Goal: Task Accomplishment & Management: Complete application form

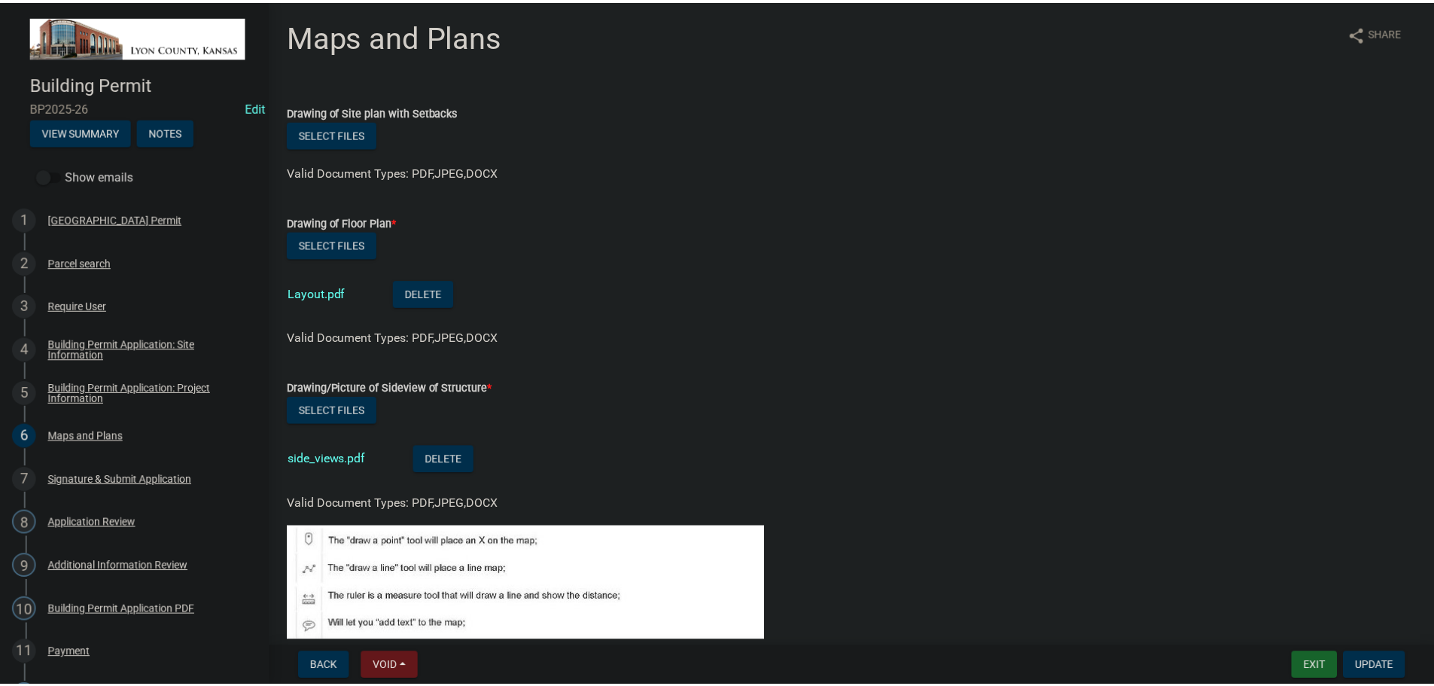
scroll to position [452, 0]
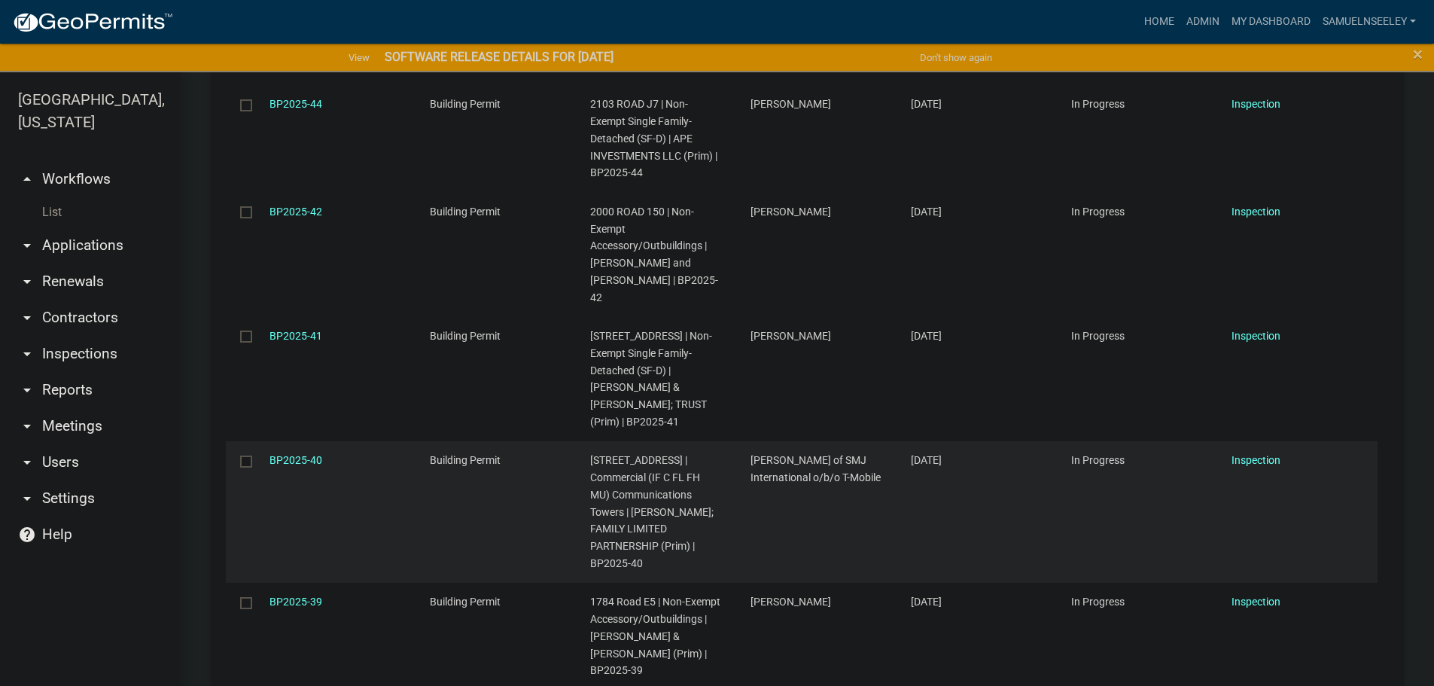
scroll to position [753, 0]
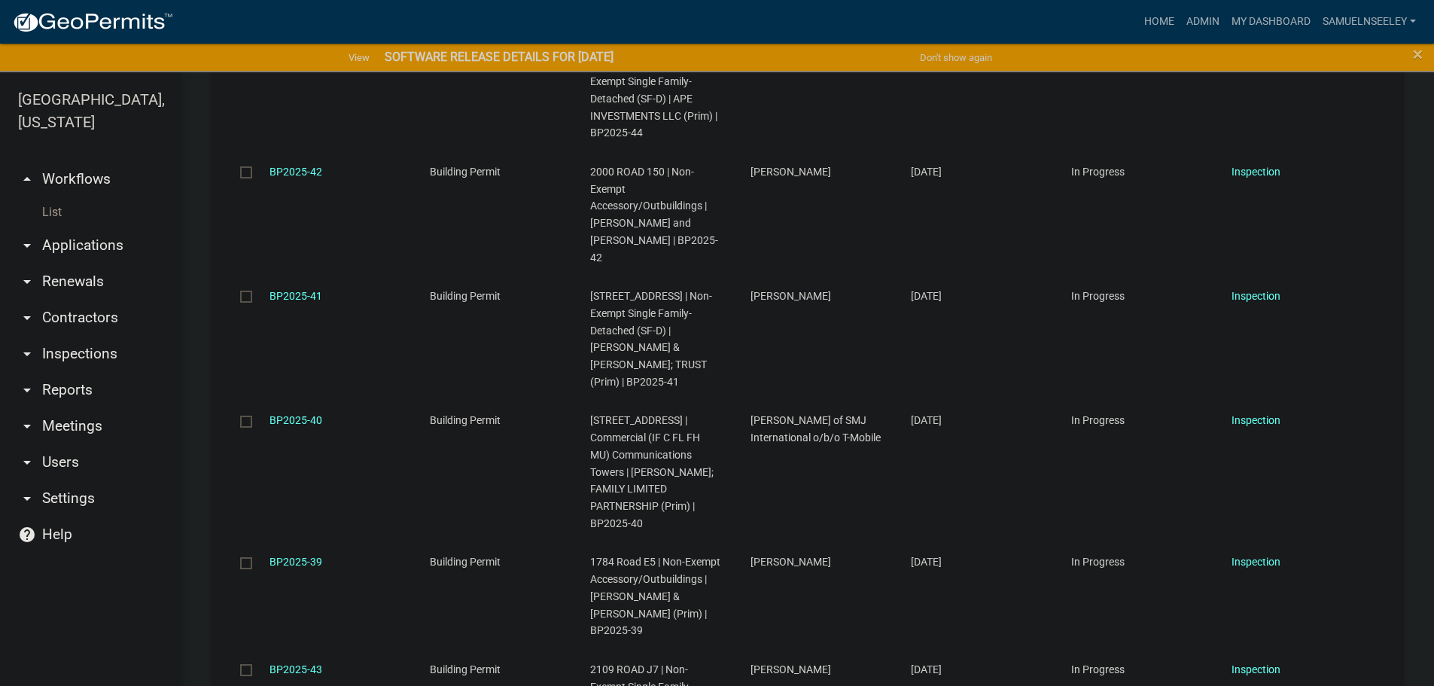
click at [53, 197] on link "List" at bounding box center [90, 212] width 181 height 30
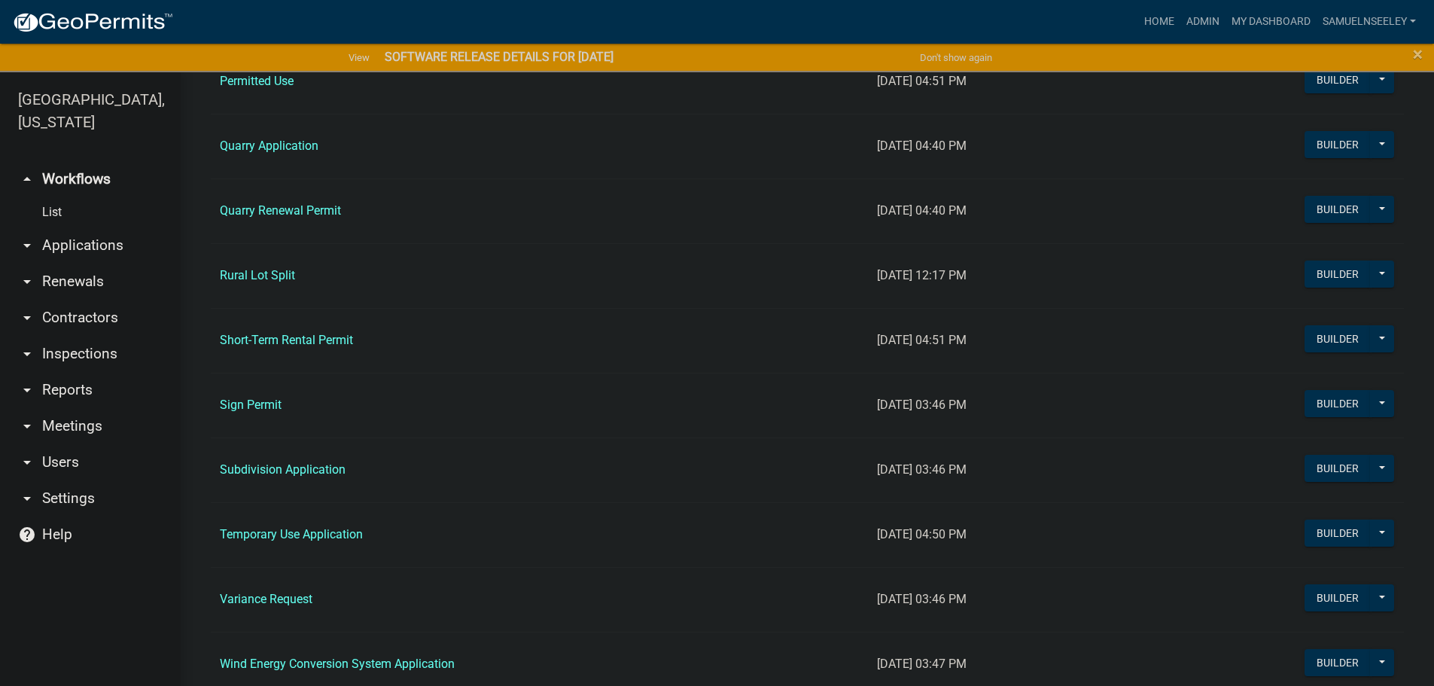
scroll to position [1505, 0]
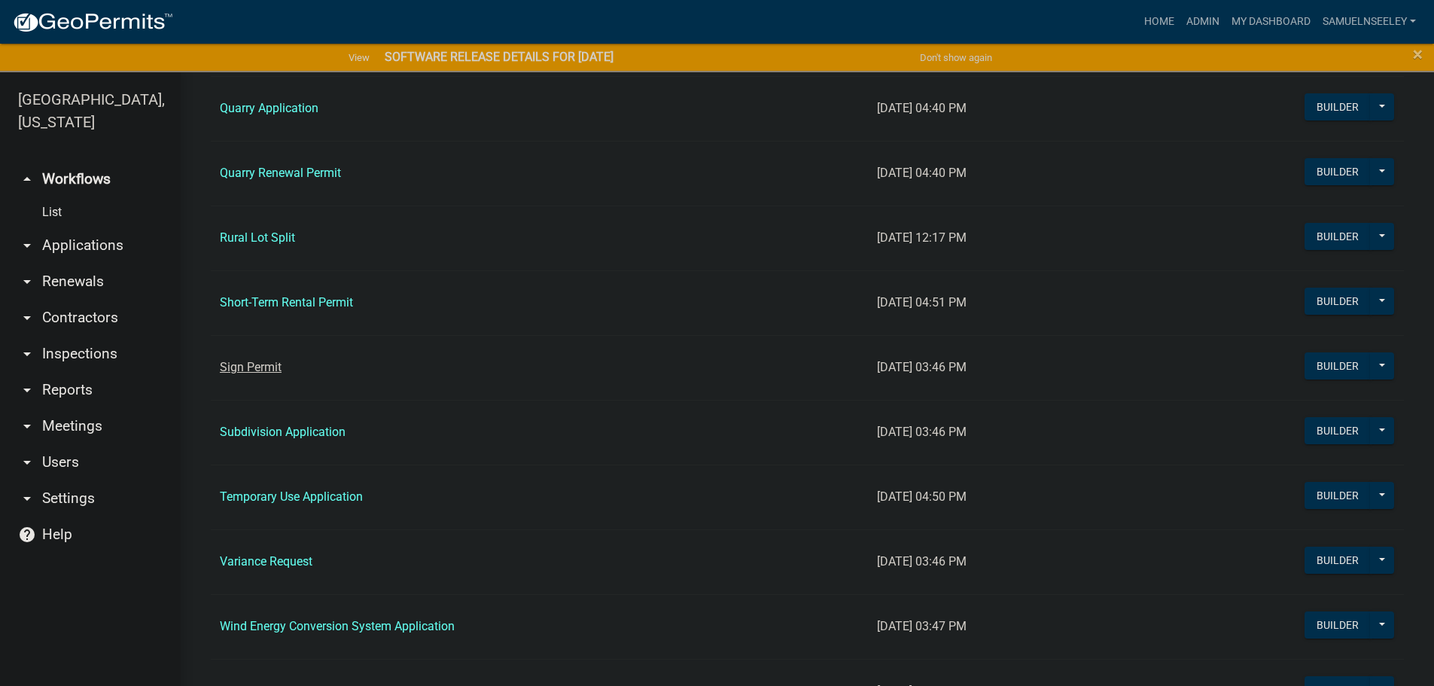
click at [254, 370] on link "Sign Permit" at bounding box center [251, 367] width 62 height 14
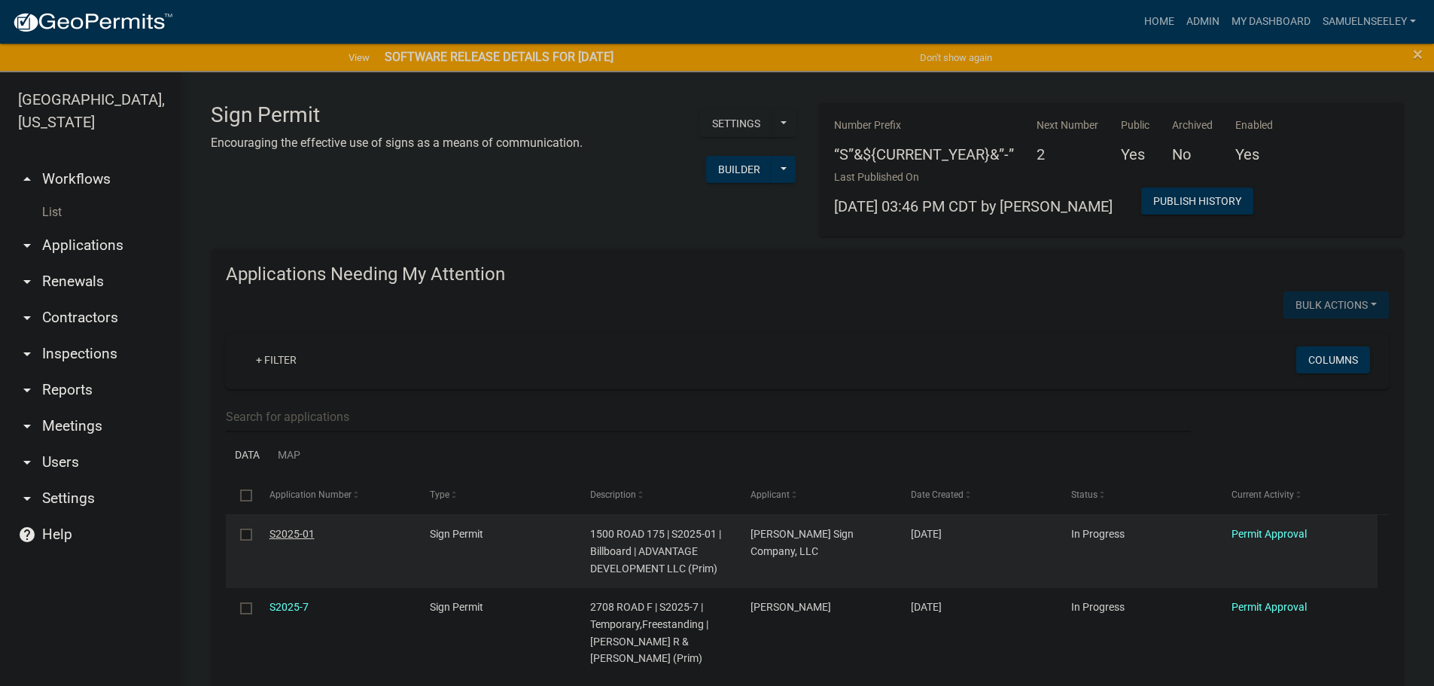
click at [284, 531] on link "S2025-01" at bounding box center [291, 534] width 45 height 12
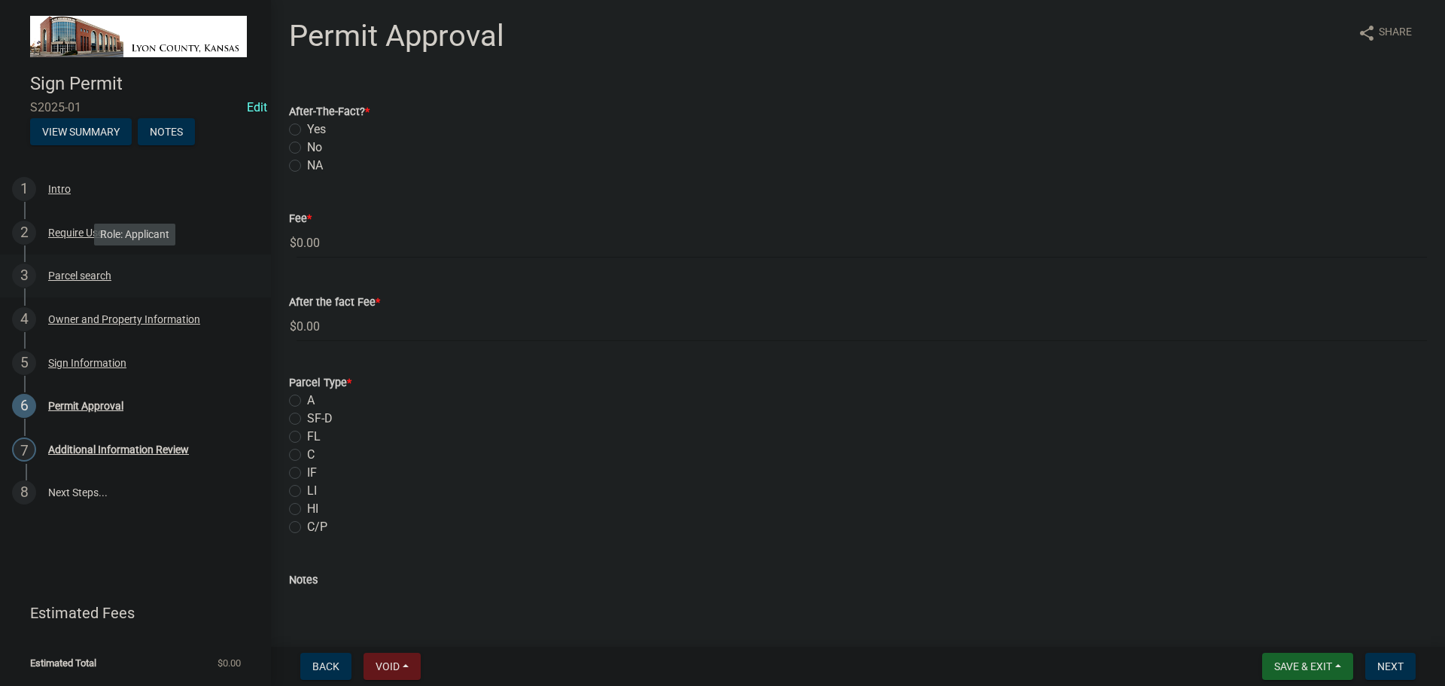
click at [65, 278] on div "Parcel search" at bounding box center [79, 275] width 63 height 11
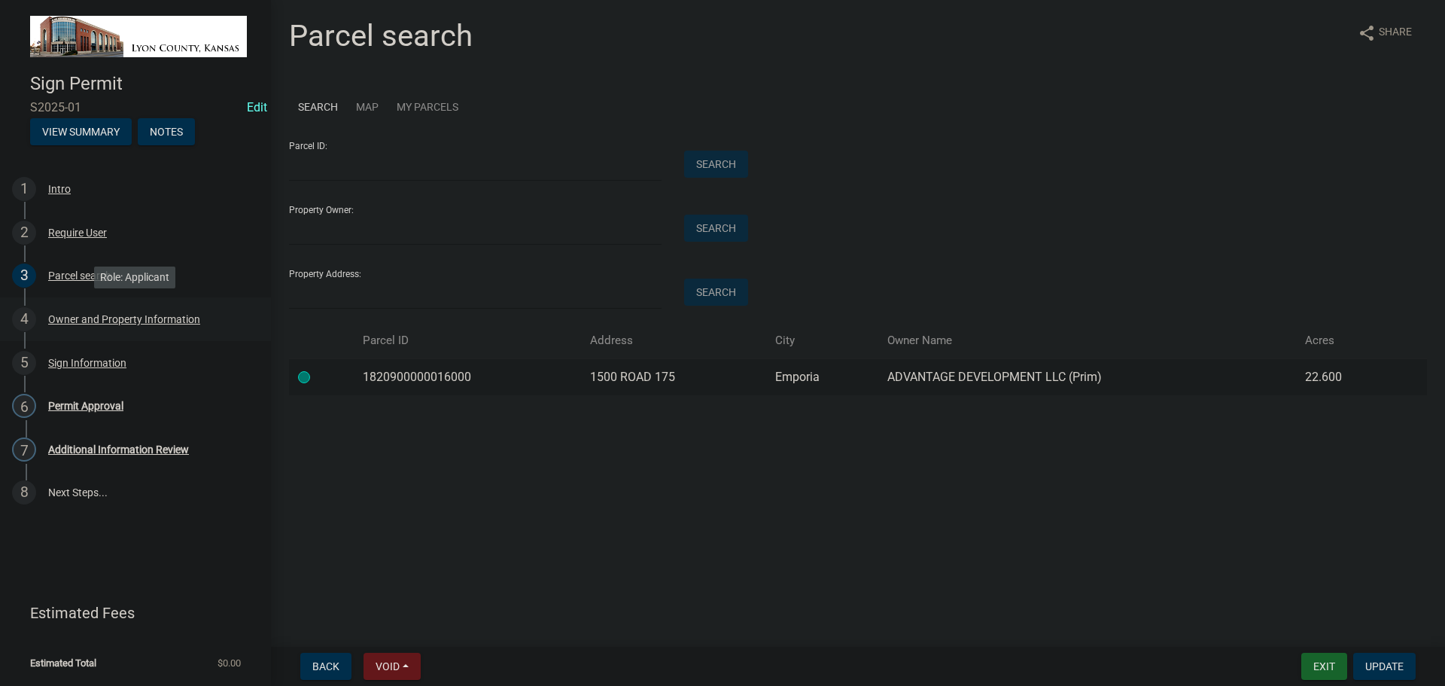
click at [75, 319] on div "Owner and Property Information" at bounding box center [124, 319] width 152 height 11
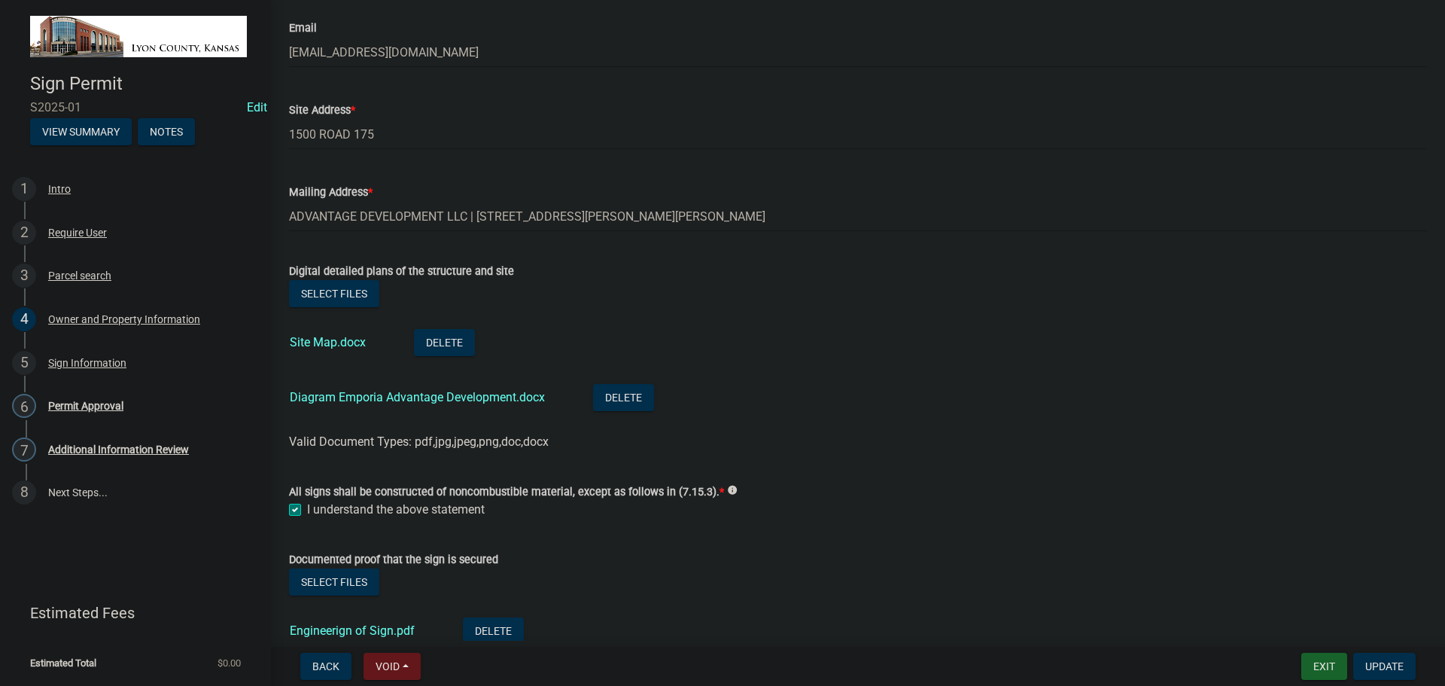
scroll to position [301, 0]
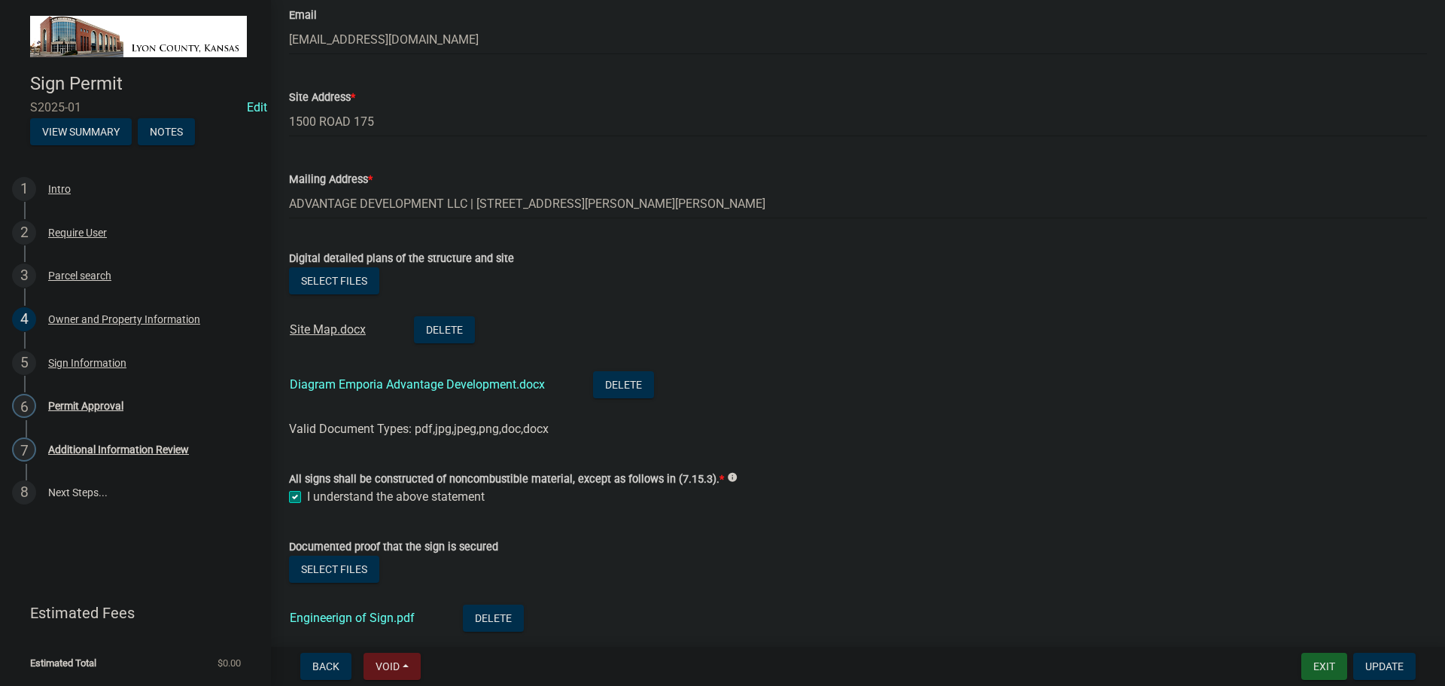
click at [336, 329] on link "Site Map.docx" at bounding box center [328, 329] width 76 height 14
click at [325, 332] on link "Site Map.docx" at bounding box center [328, 329] width 76 height 14
click at [69, 367] on div "Sign Information" at bounding box center [87, 362] width 78 height 11
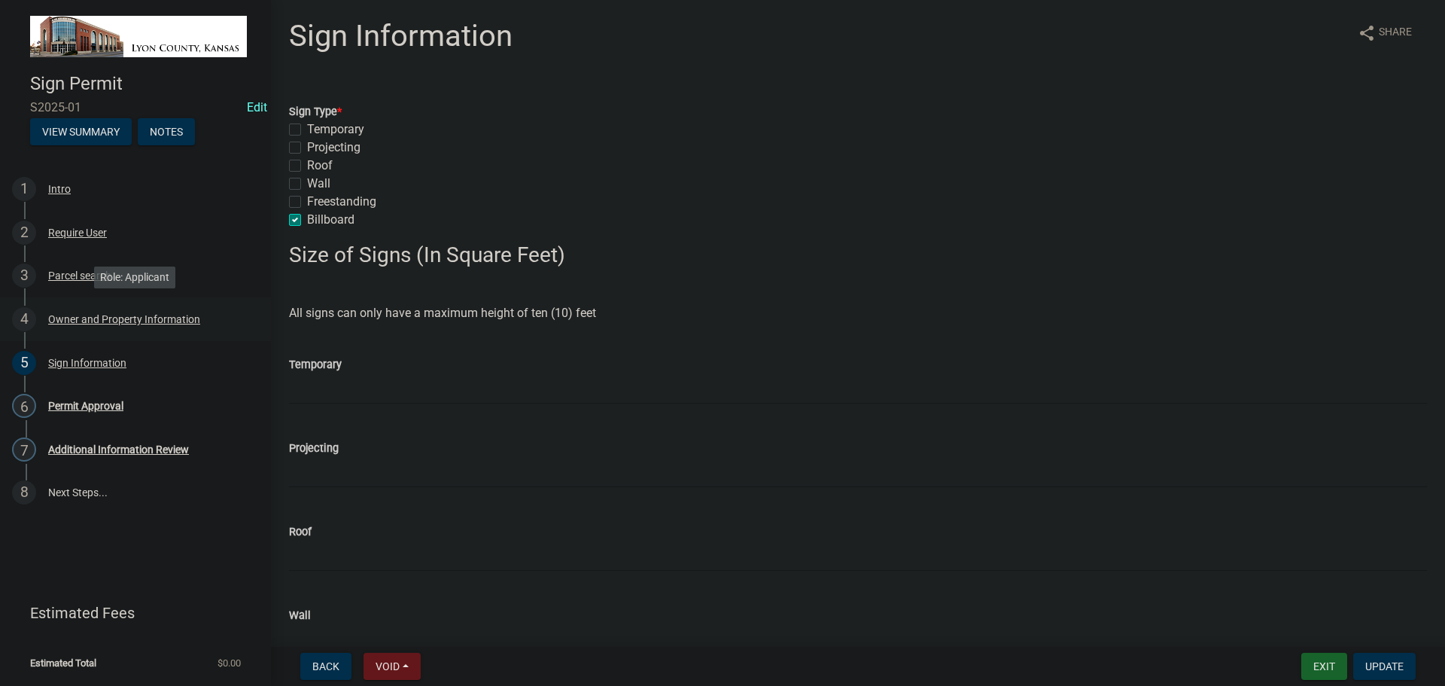
click at [65, 319] on div "Owner and Property Information" at bounding box center [124, 319] width 152 height 11
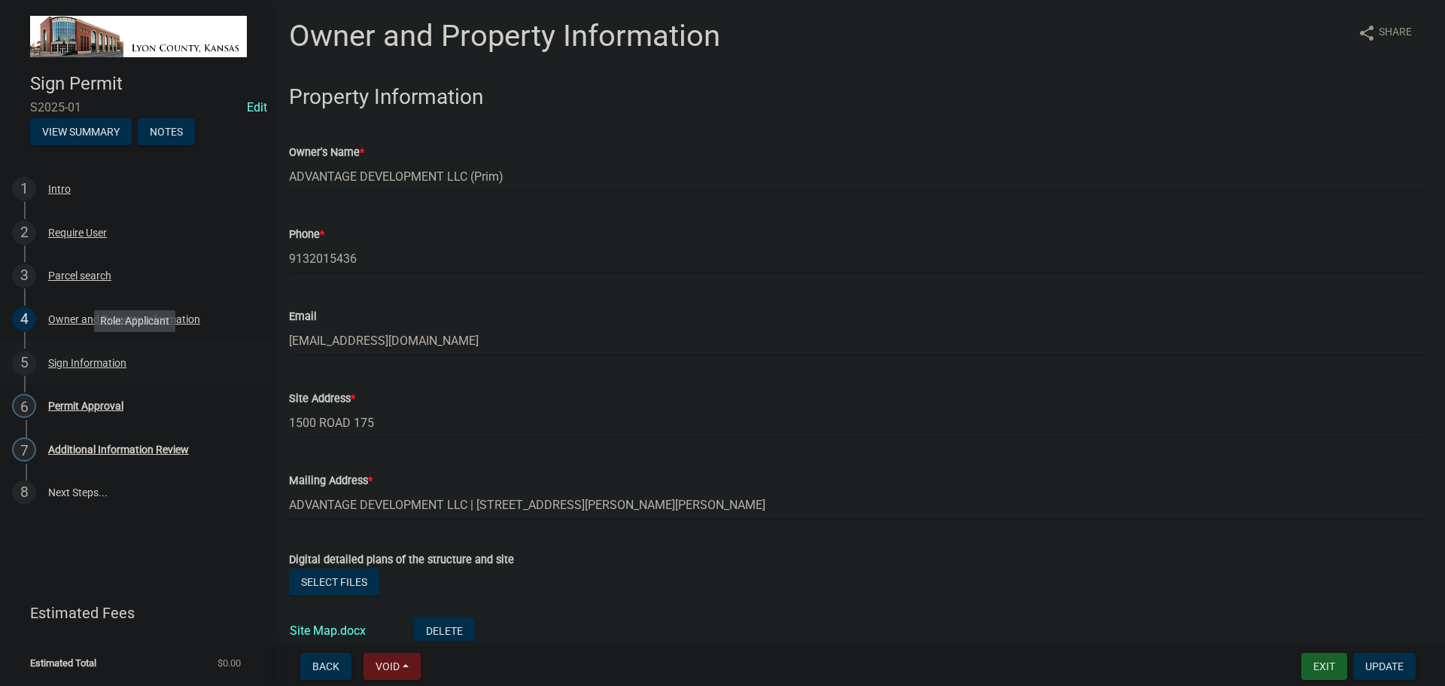
click at [78, 365] on div "Sign Information" at bounding box center [87, 362] width 78 height 11
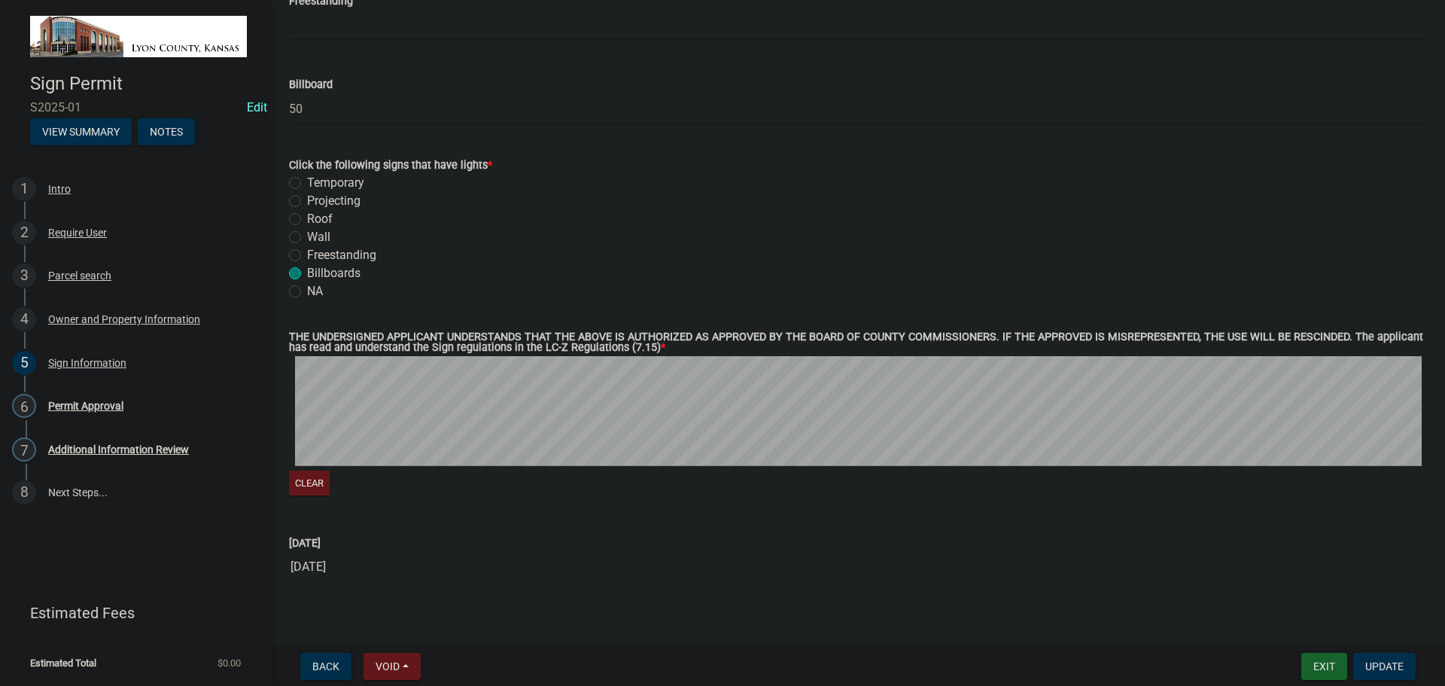
scroll to position [1617, 0]
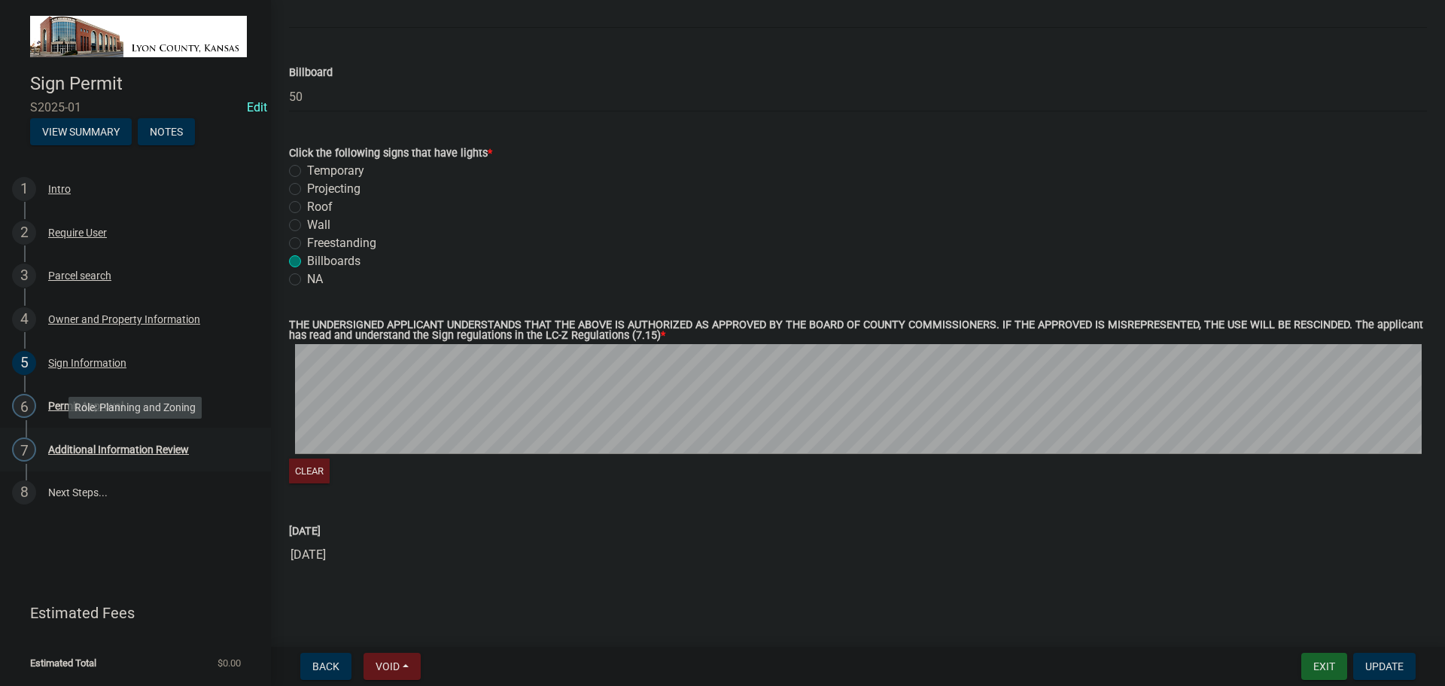
click at [78, 442] on div "7 Additional Information Review" at bounding box center [129, 449] width 235 height 24
click at [65, 322] on div "Owner and Property Information" at bounding box center [124, 319] width 152 height 11
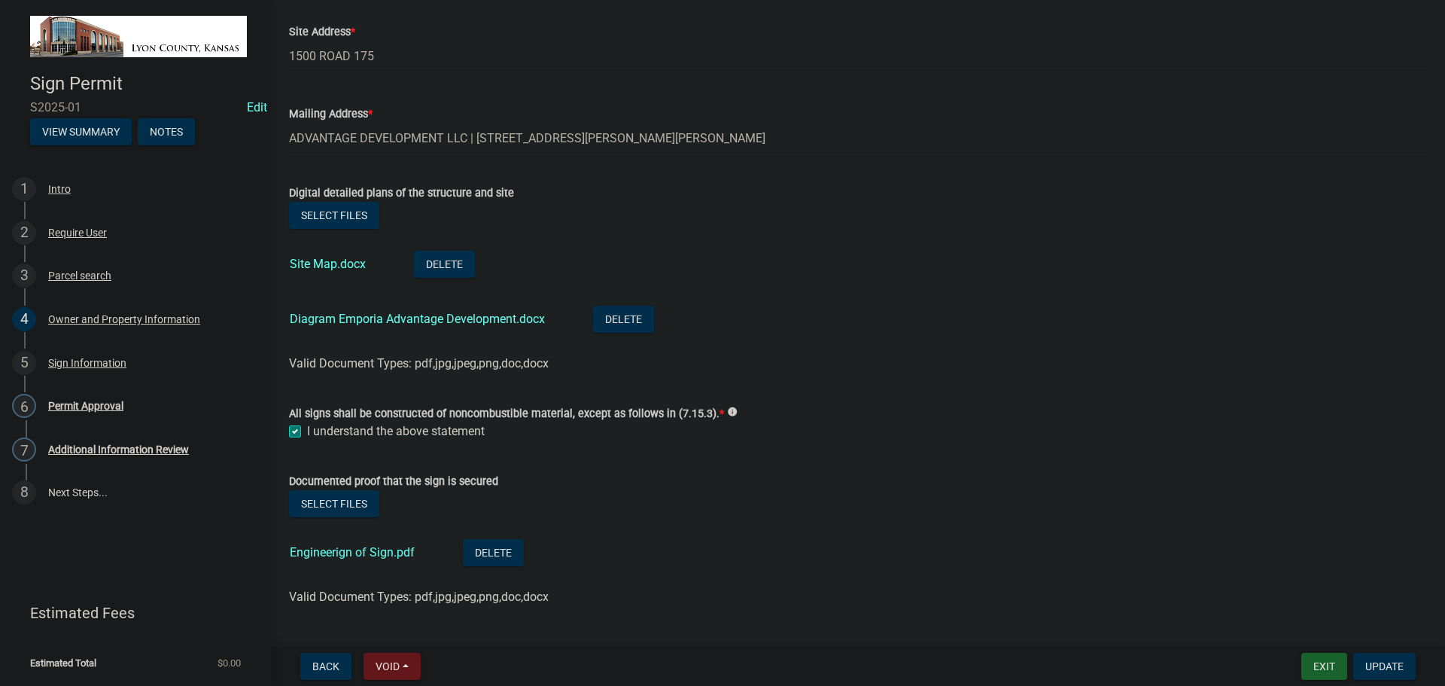
scroll to position [376, 0]
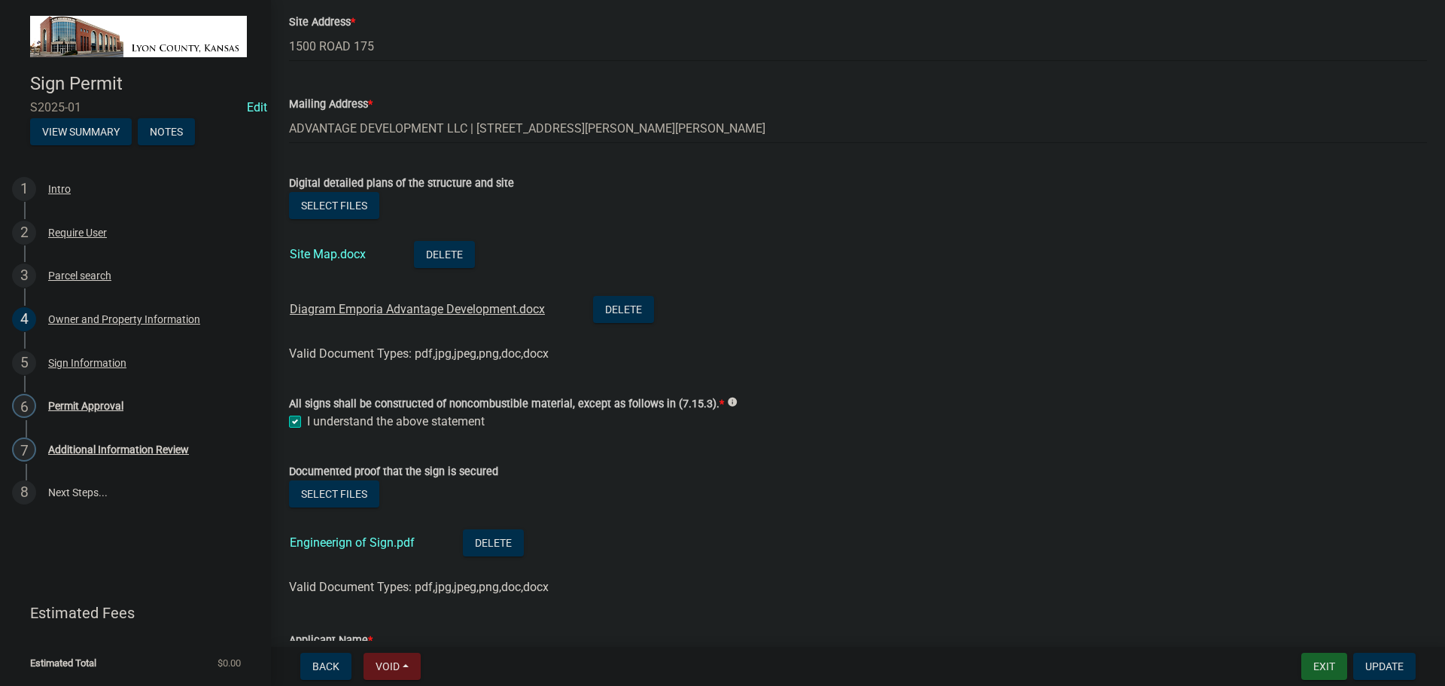
click at [372, 313] on link "Diagram Emporia Advantage Development.docx" at bounding box center [417, 309] width 255 height 14
click at [739, 534] on li "Engineerign of Sign.pdf Delete" at bounding box center [858, 544] width 1138 height 55
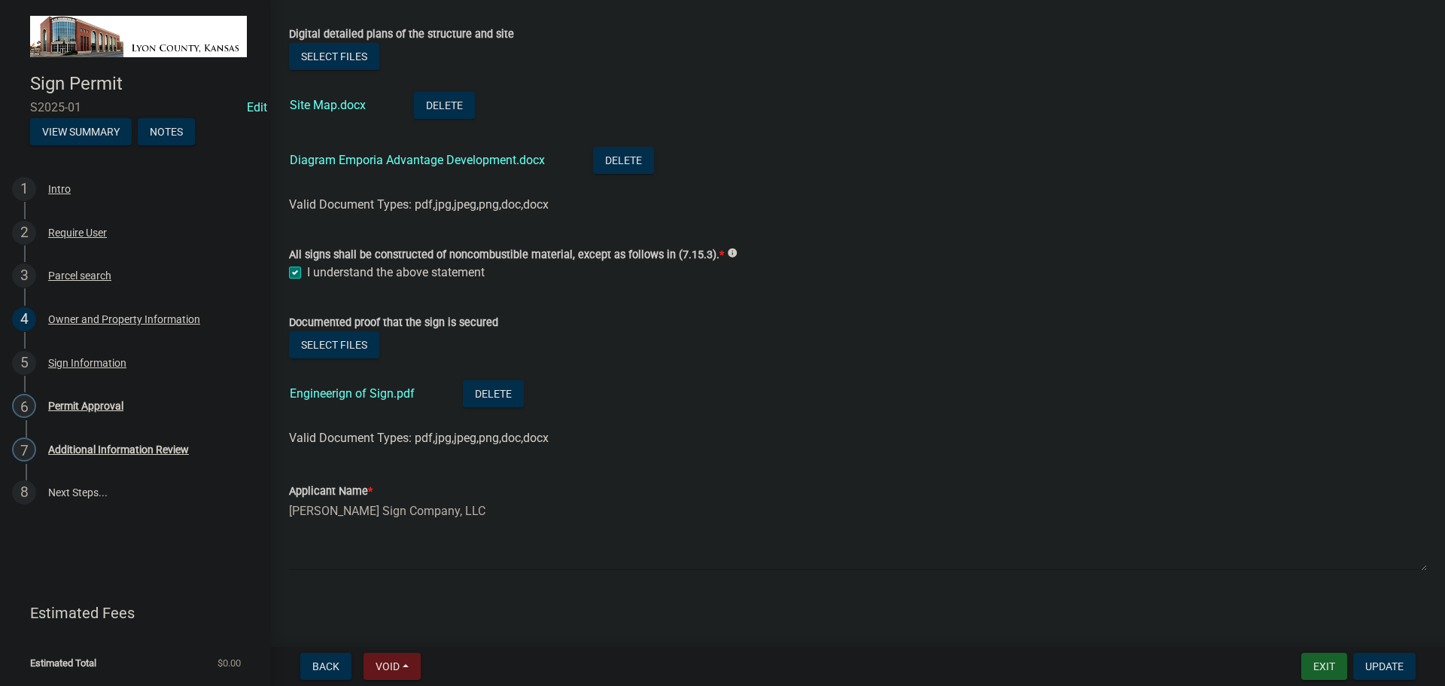
scroll to position [526, 0]
click at [327, 394] on link "Engineerign of Sign.pdf" at bounding box center [352, 392] width 125 height 14
click at [71, 403] on div "Permit Approval" at bounding box center [85, 405] width 75 height 11
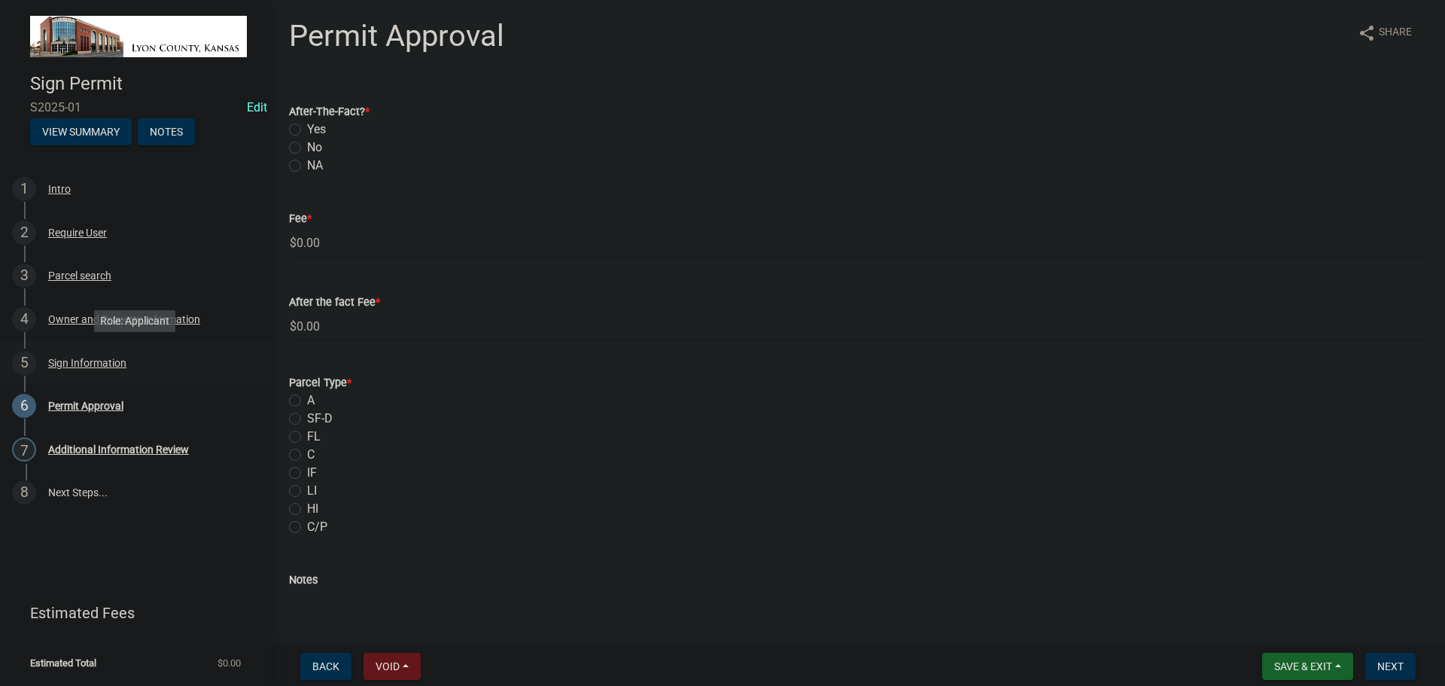
click at [68, 362] on div "Sign Information" at bounding box center [87, 362] width 78 height 11
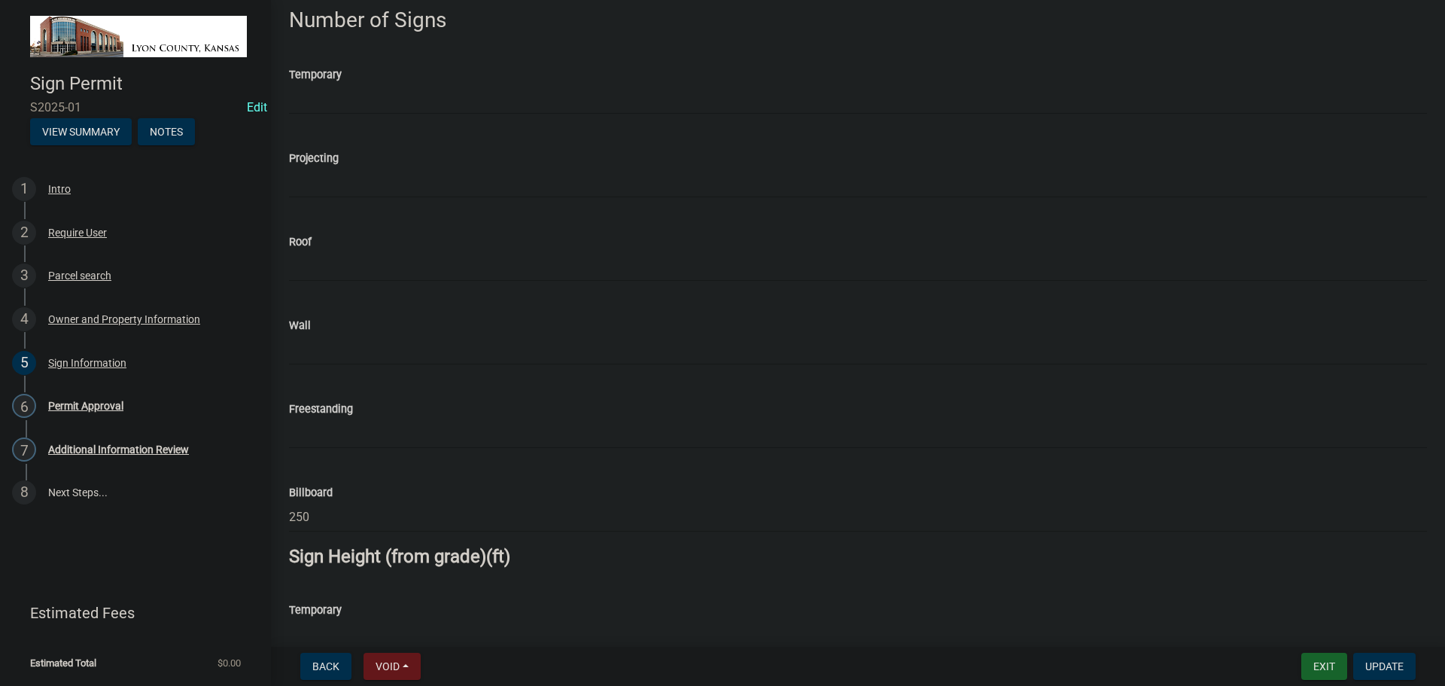
scroll to position [753, 0]
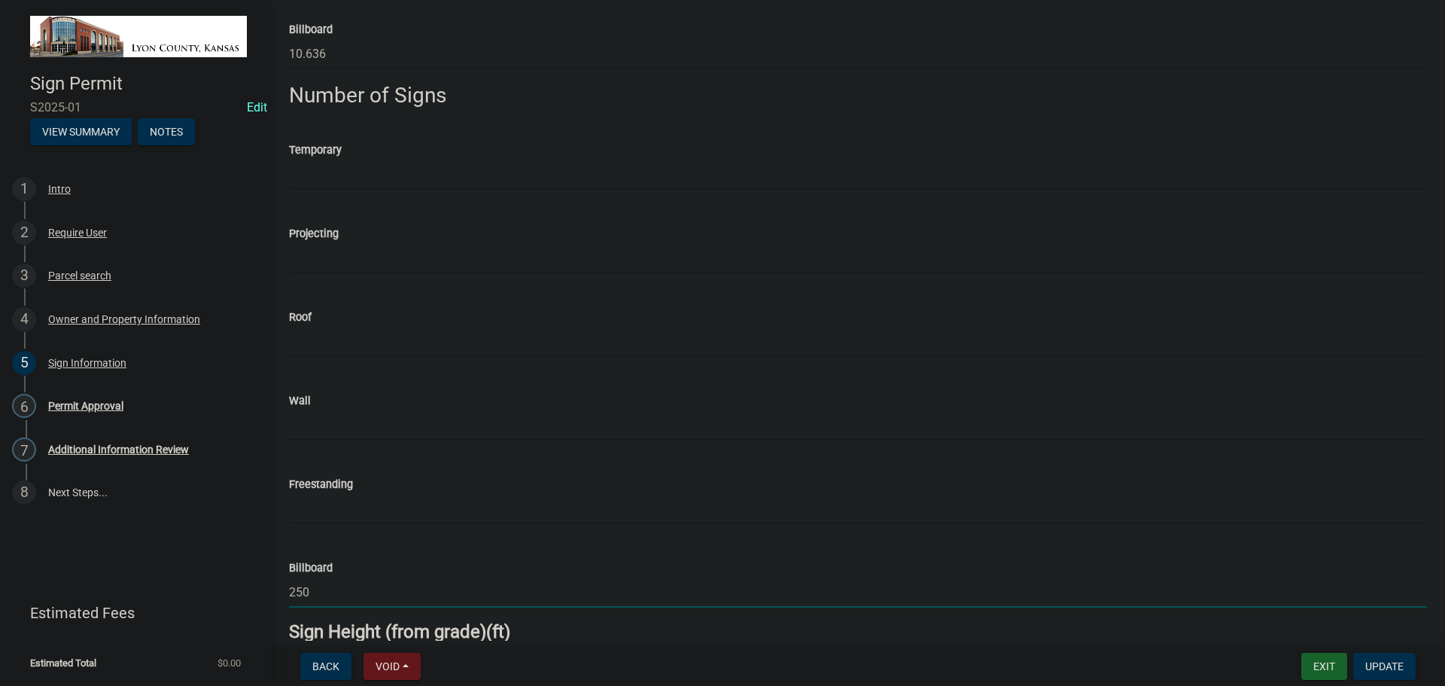
drag, startPoint x: 313, startPoint y: 592, endPoint x: 275, endPoint y: 590, distance: 38.4
click at [275, 590] on div "Sign Information share Share Sign Type * Temporary Projecting Roof Wall Freesta…" at bounding box center [858, 361] width 1174 height 2193
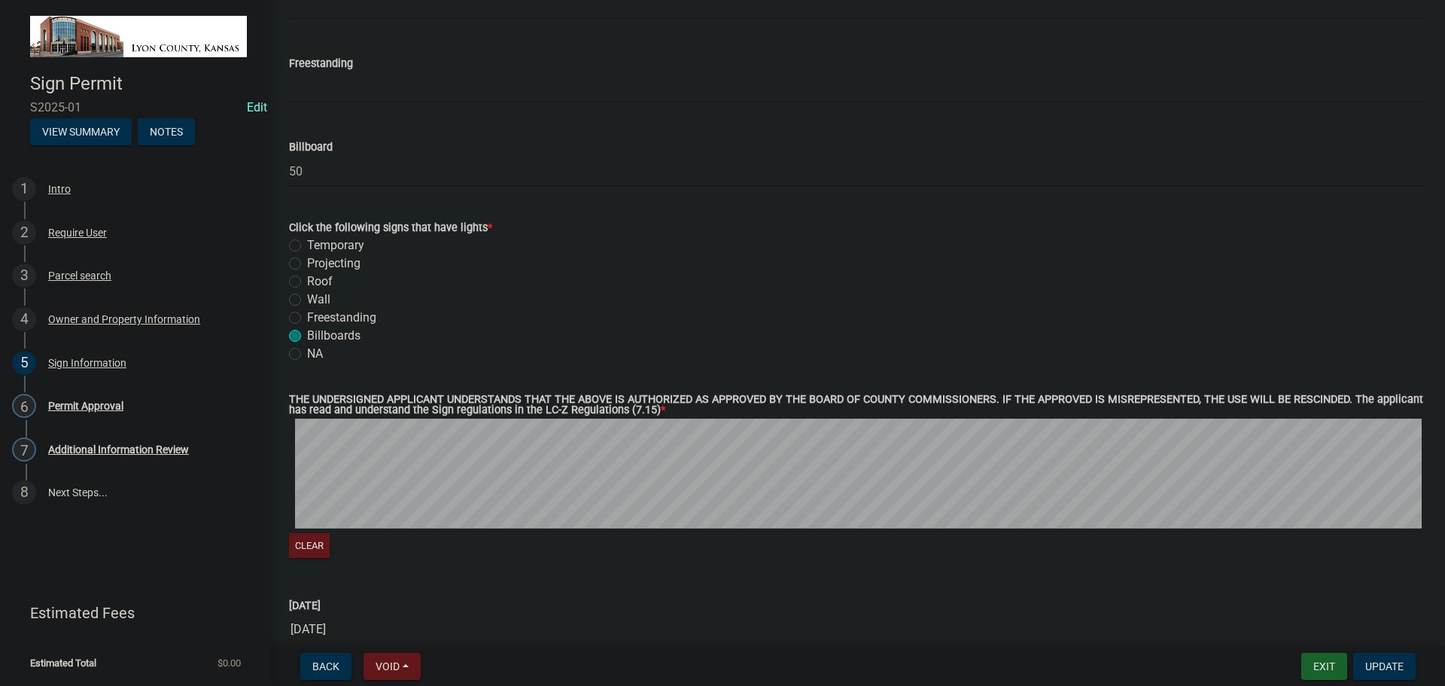
scroll to position [1617, 0]
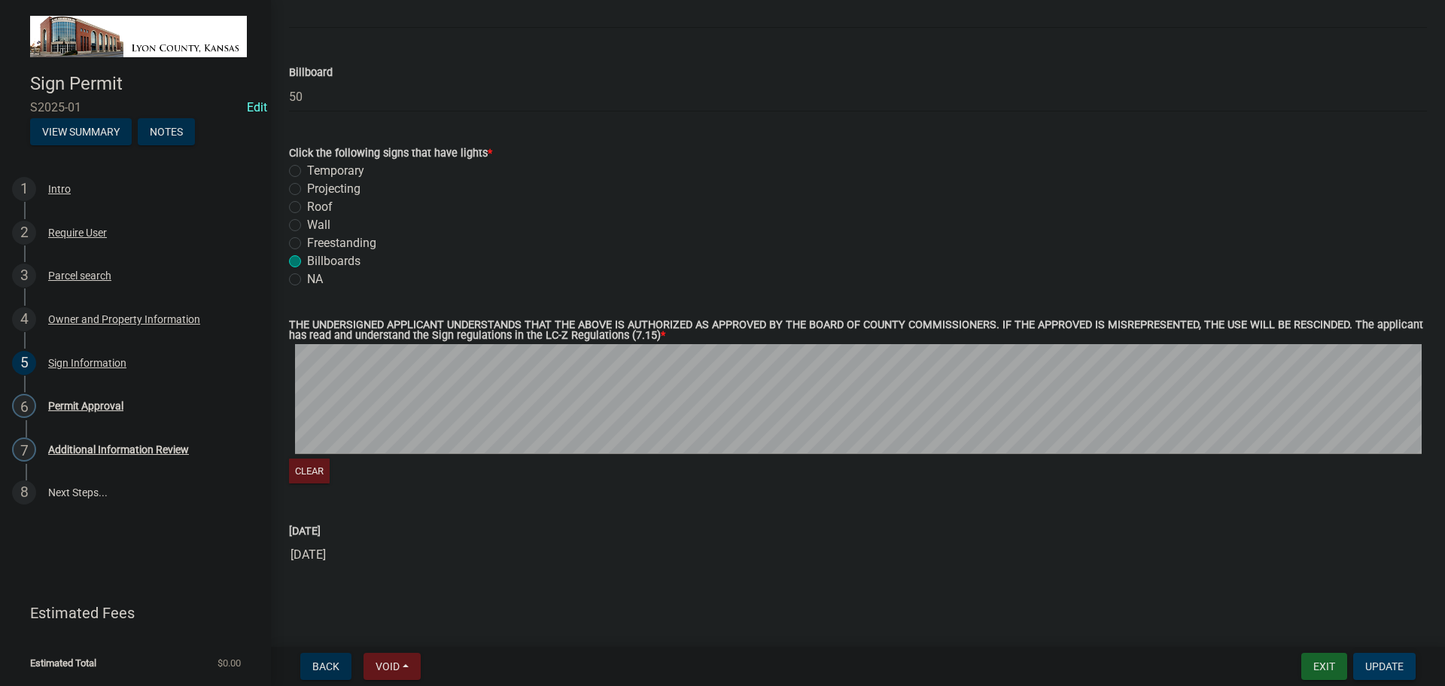
type input "8"
click at [1383, 665] on span "Update" at bounding box center [1384, 666] width 38 height 12
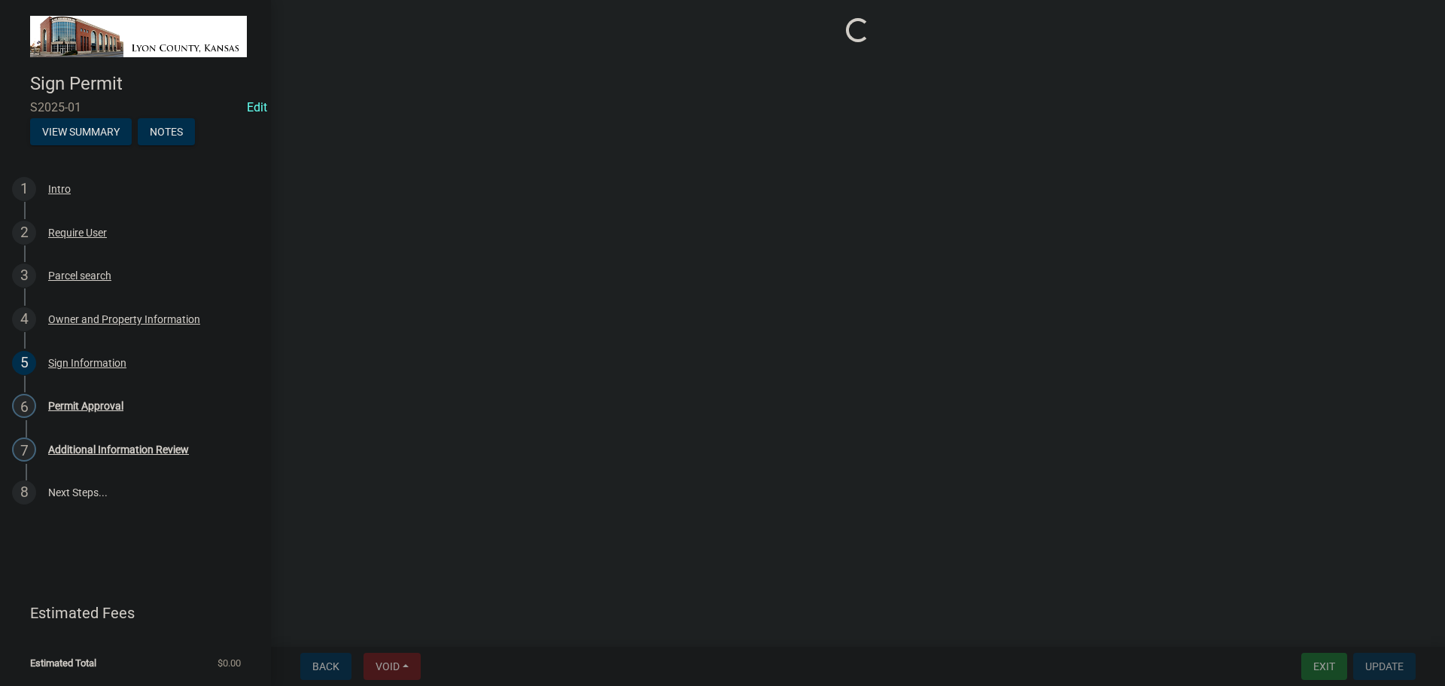
scroll to position [0, 0]
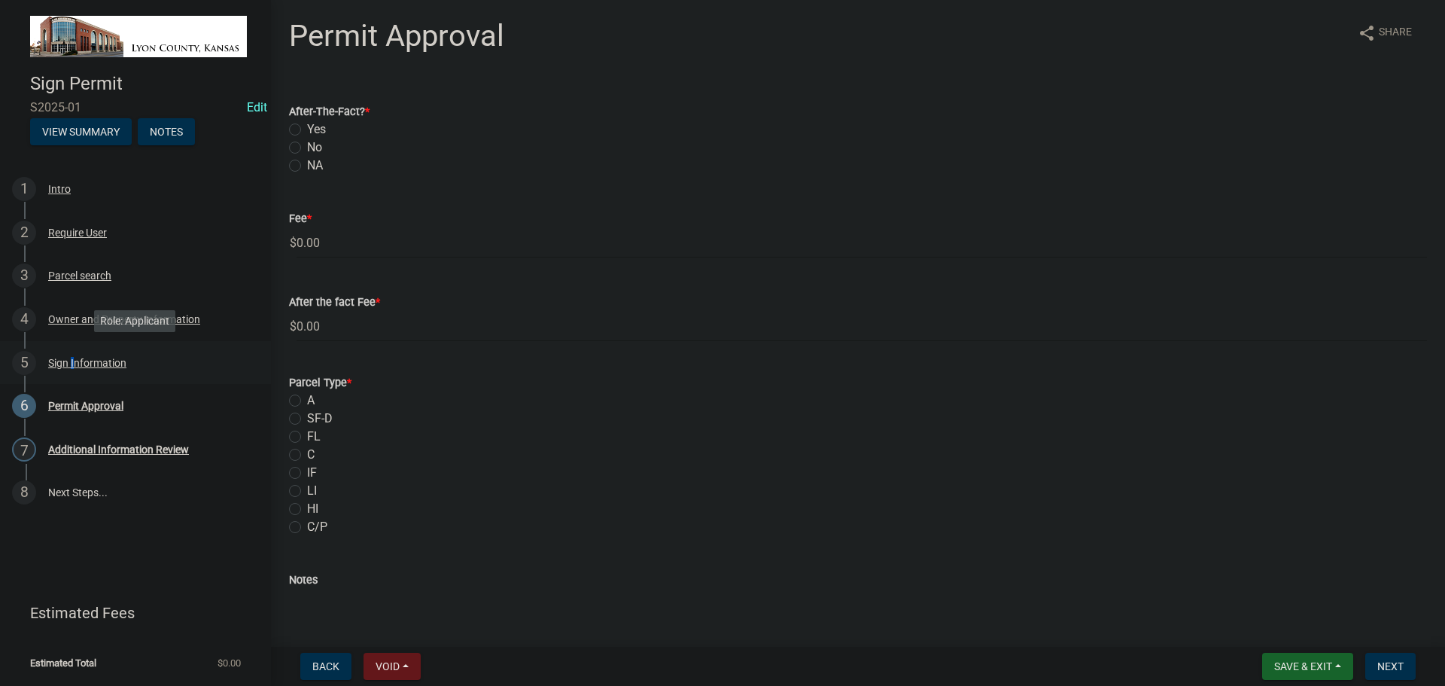
click at [71, 365] on div "Sign Information" at bounding box center [87, 362] width 78 height 11
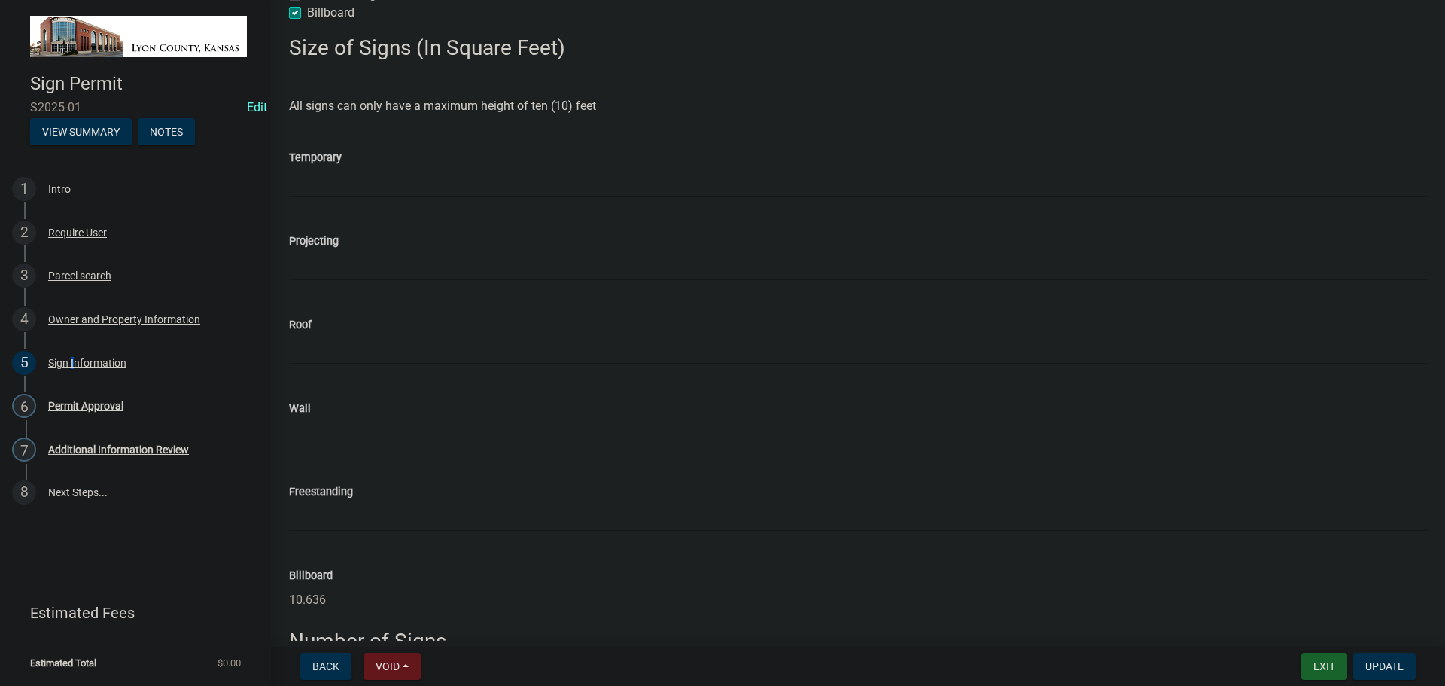
scroll to position [226, 0]
